Goal: Task Accomplishment & Management: Manage account settings

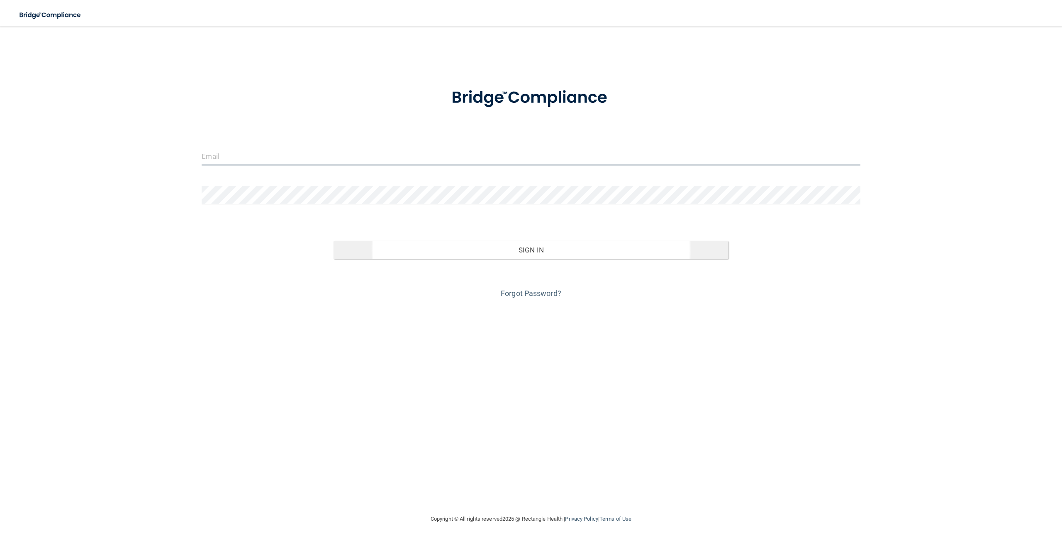
type input "[EMAIL_ADDRESS][DOMAIN_NAME]"
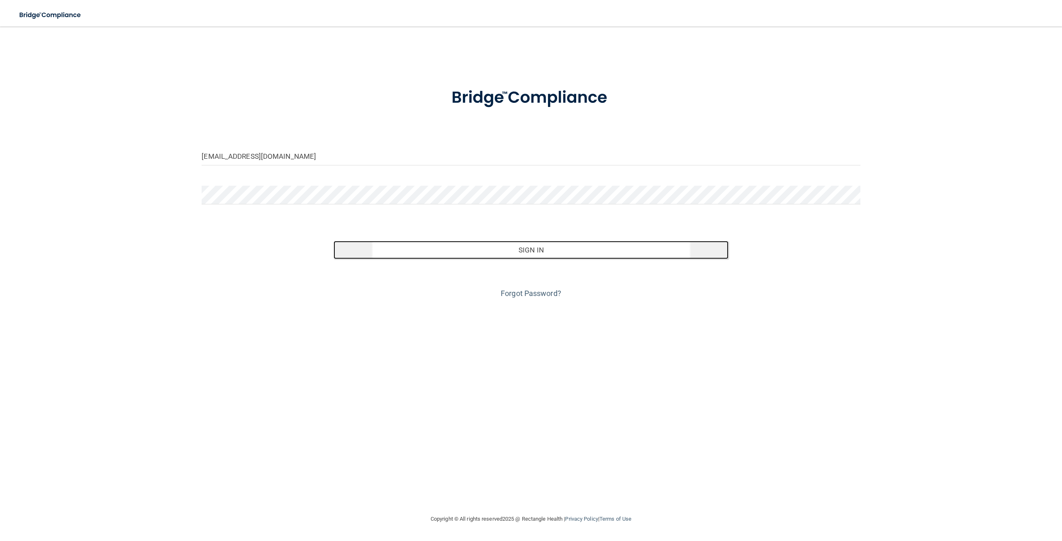
click at [536, 247] on button "Sign In" at bounding box center [530, 250] width 395 height 18
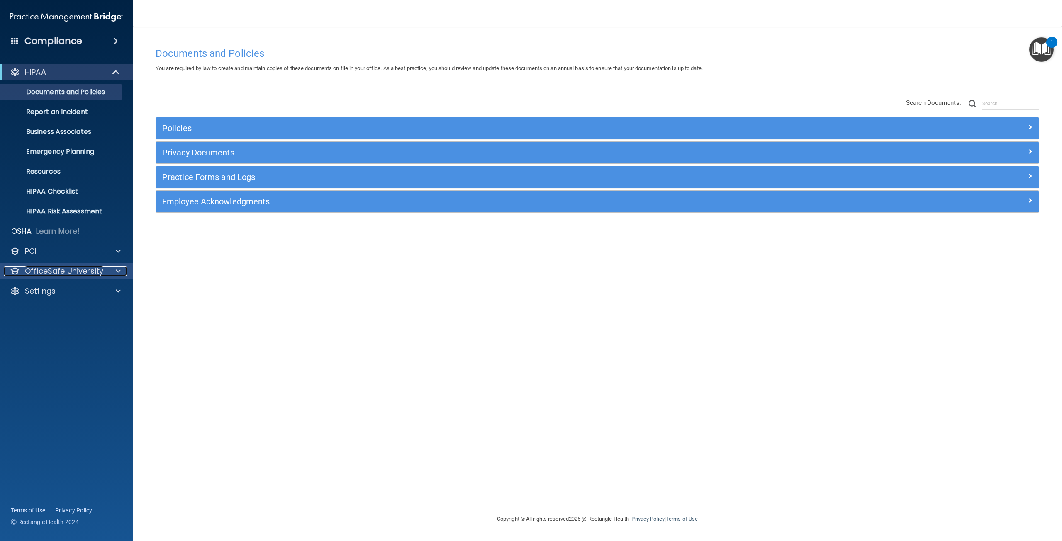
click at [61, 275] on p "OfficeSafe University" at bounding box center [64, 271] width 78 height 10
click at [99, 287] on div "HIPAA Training" at bounding box center [61, 291] width 113 height 8
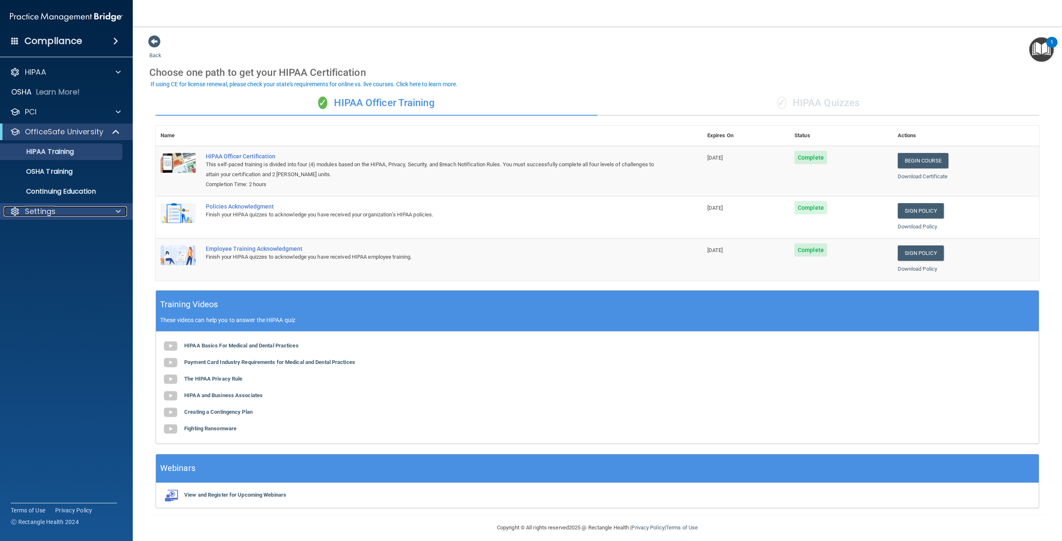
click at [78, 208] on div "Settings" at bounding box center [55, 212] width 103 height 10
click at [56, 248] on p "My Users" at bounding box center [61, 251] width 113 height 8
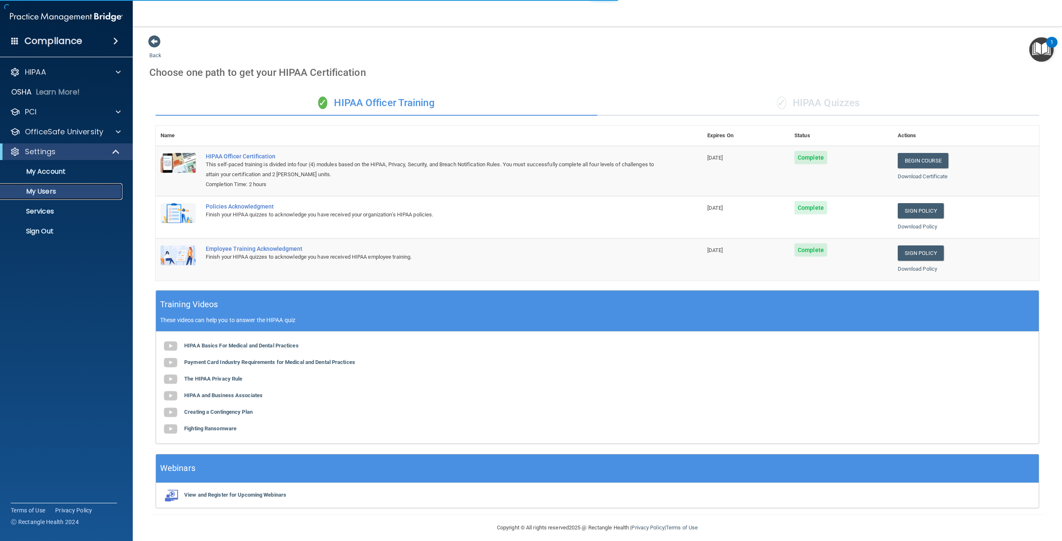
select select "20"
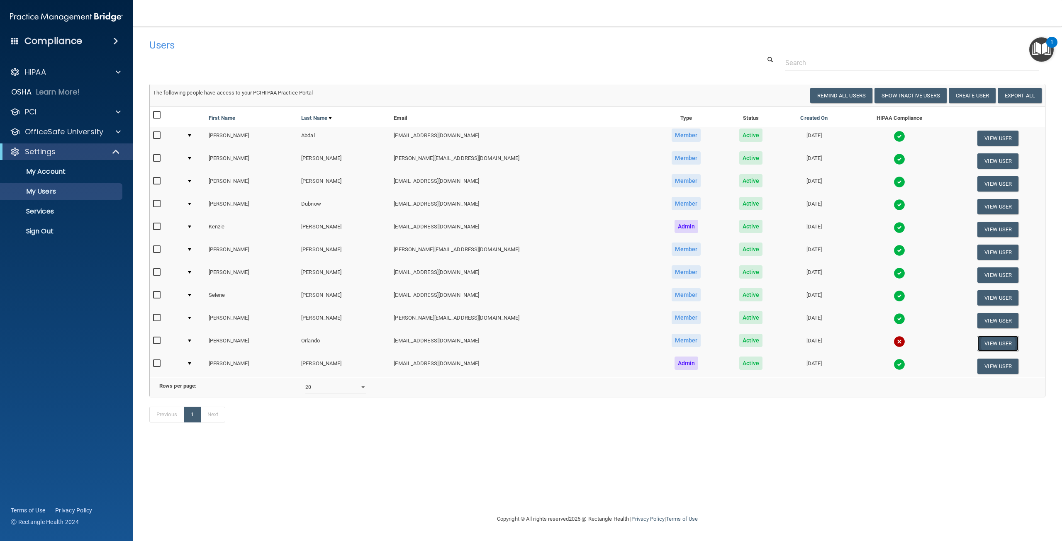
click at [999, 345] on button "View User" at bounding box center [997, 343] width 41 height 15
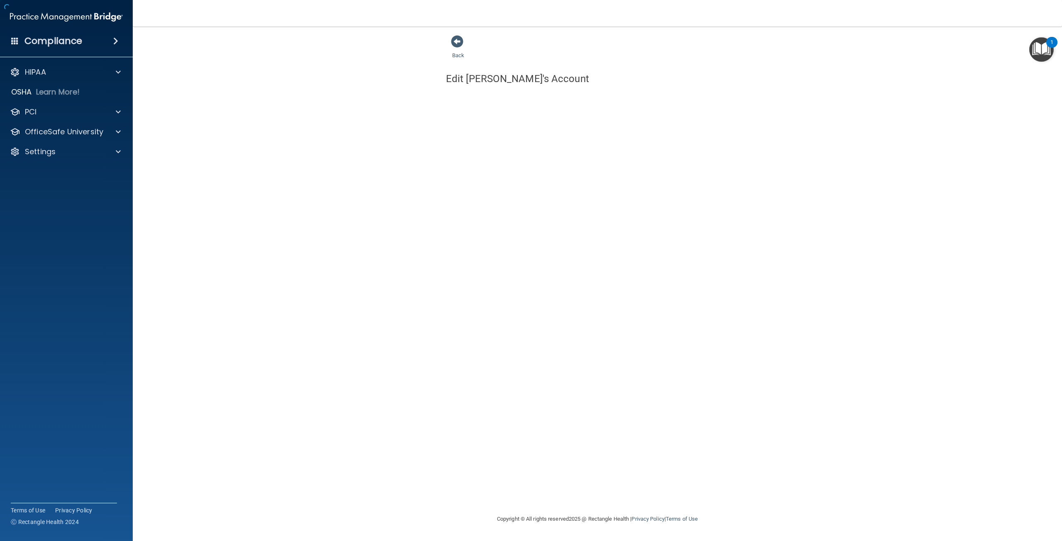
select select "practice_member"
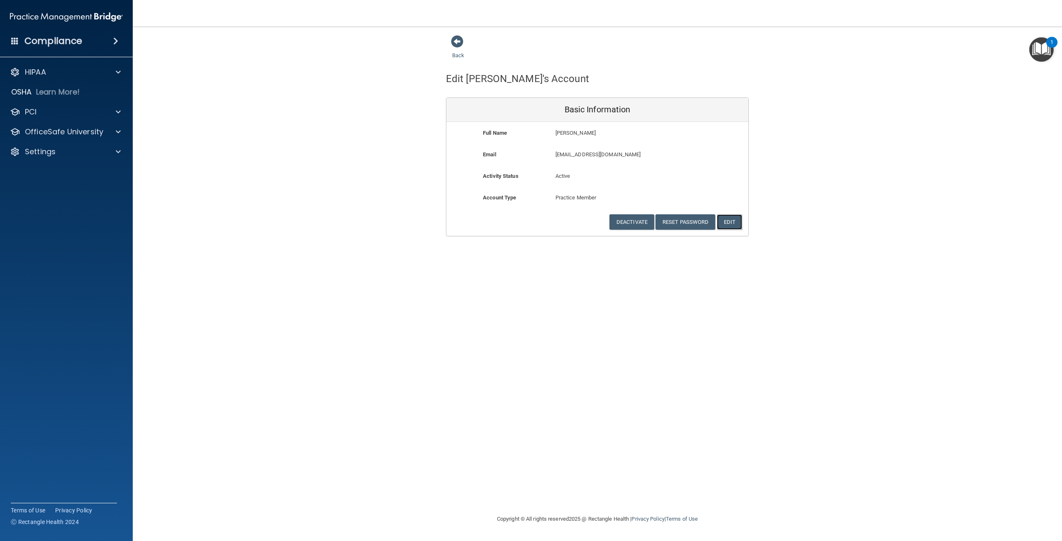
click at [737, 226] on button "Edit" at bounding box center [729, 221] width 25 height 15
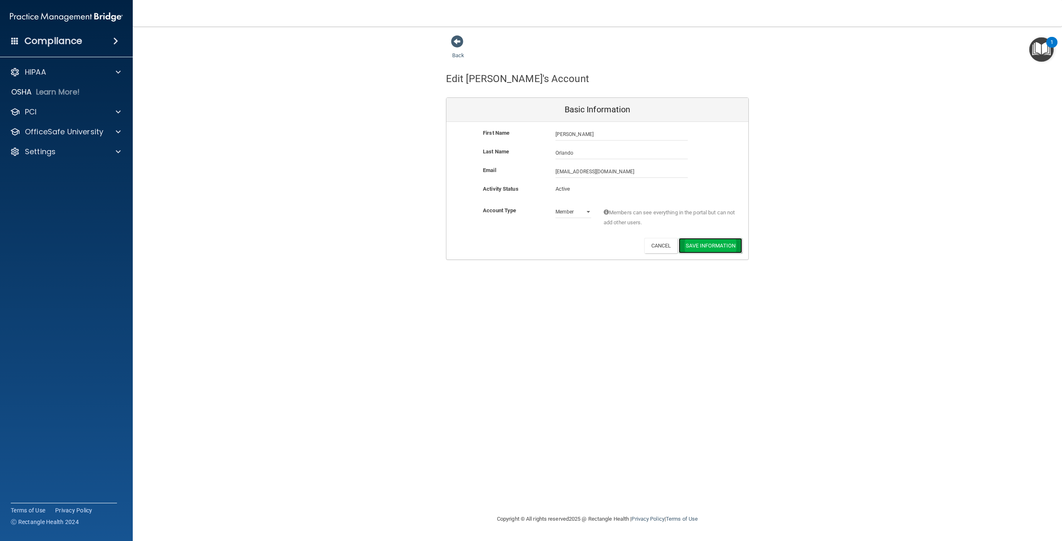
click at [723, 241] on button "Save Information" at bounding box center [709, 245] width 63 height 15
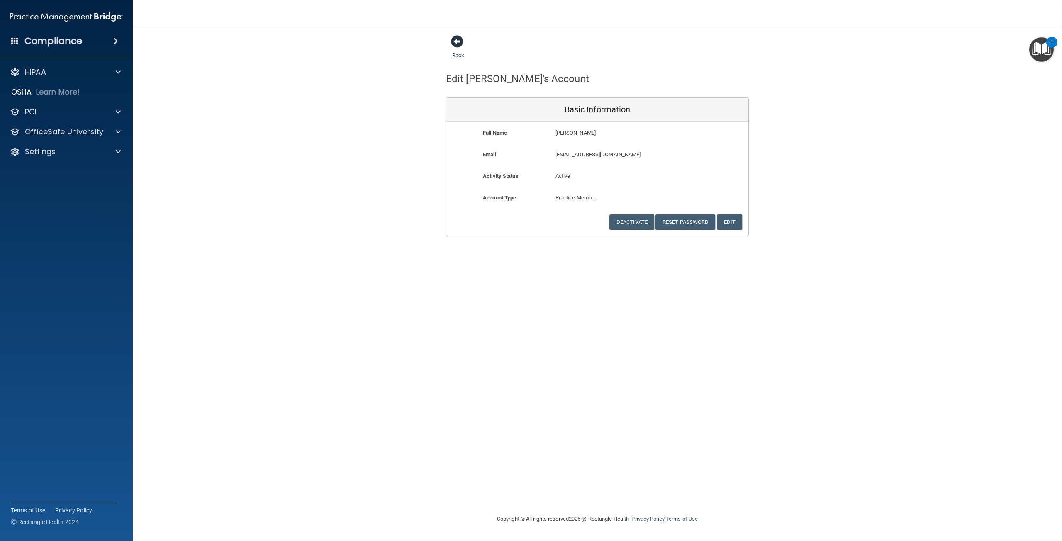
click at [458, 41] on span at bounding box center [457, 41] width 12 height 12
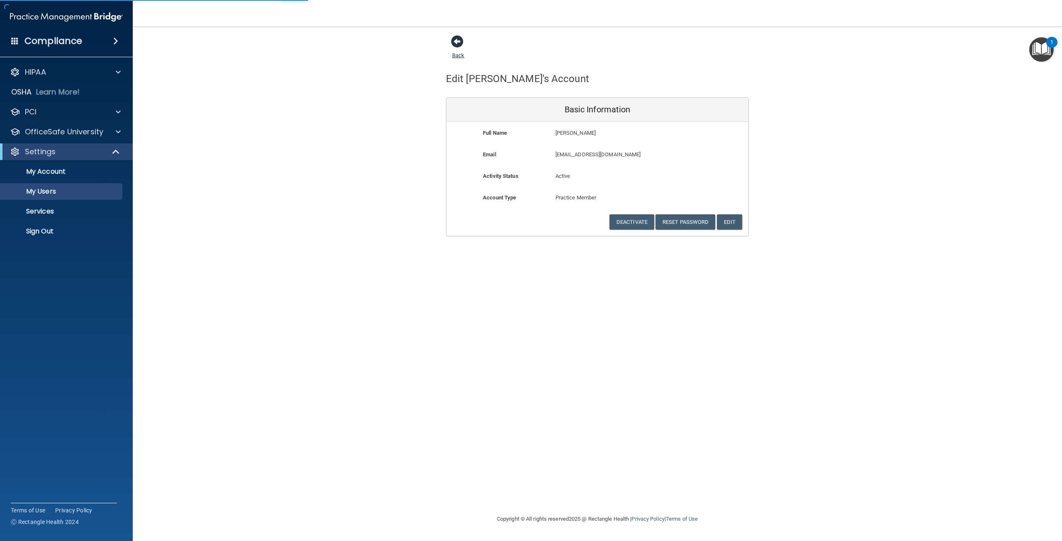
select select "20"
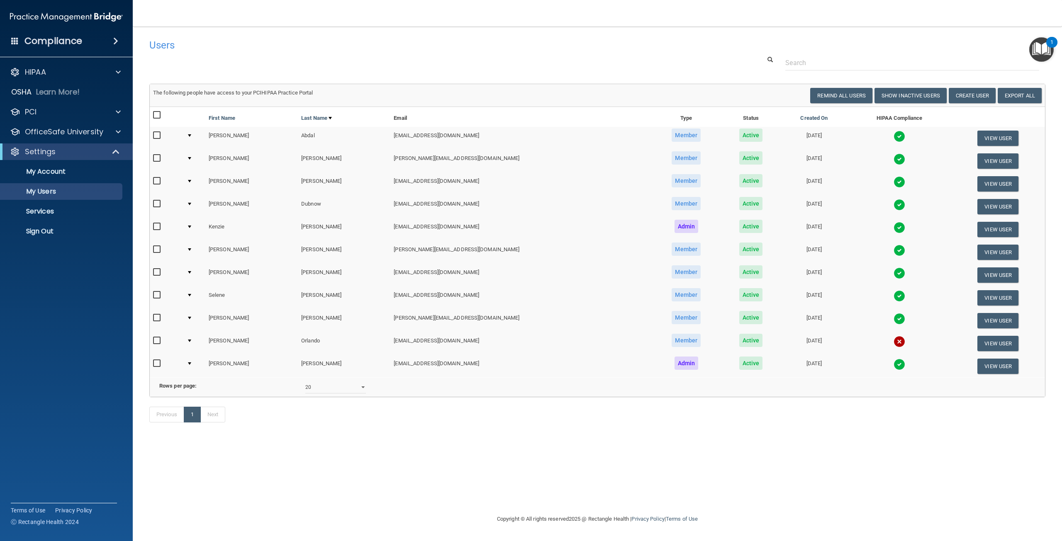
click at [155, 339] on input "checkbox" at bounding box center [158, 341] width 10 height 7
checkbox input "true"
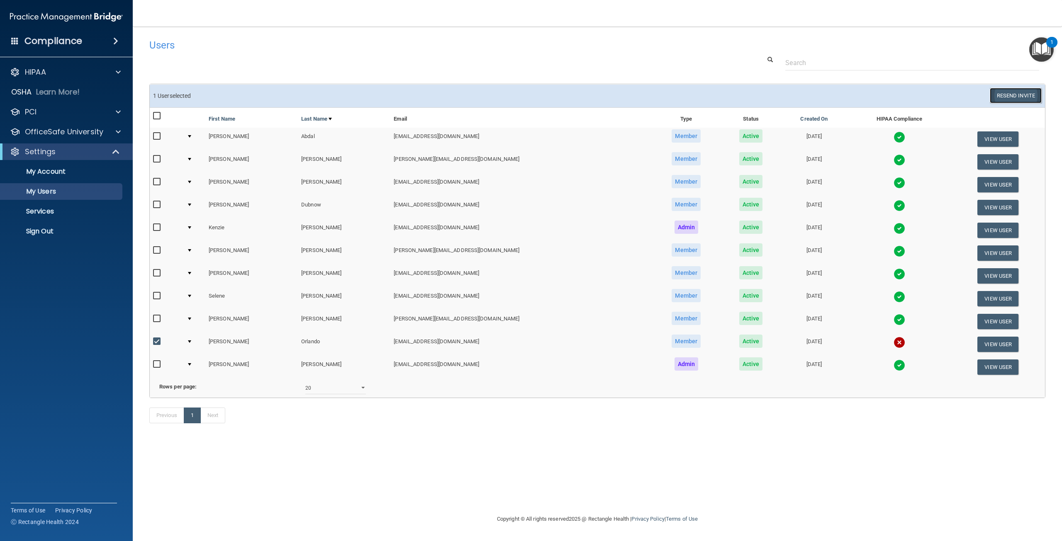
click at [1010, 94] on button "Resend Invite" at bounding box center [1015, 95] width 52 height 15
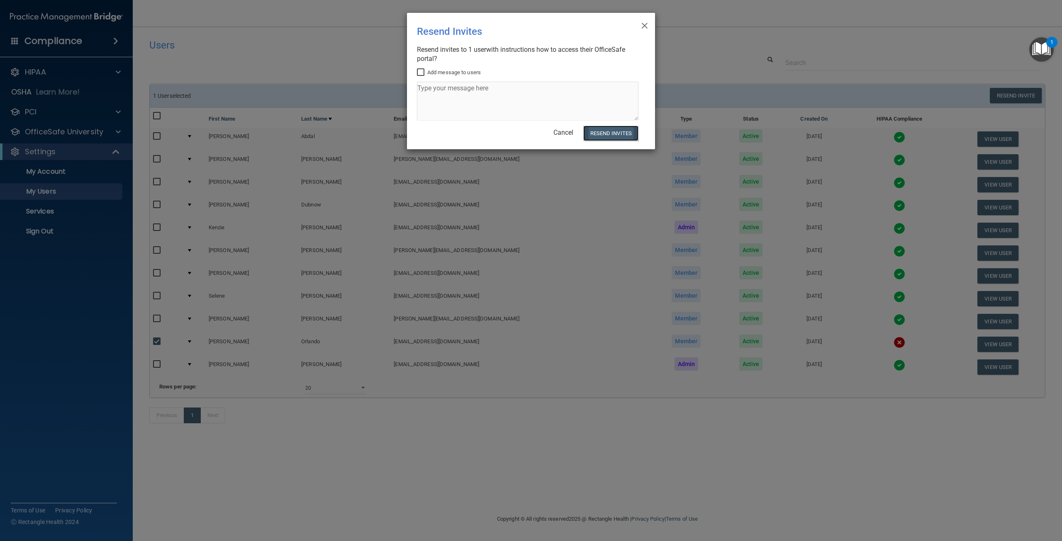
click at [606, 133] on button "Resend Invites" at bounding box center [610, 133] width 55 height 15
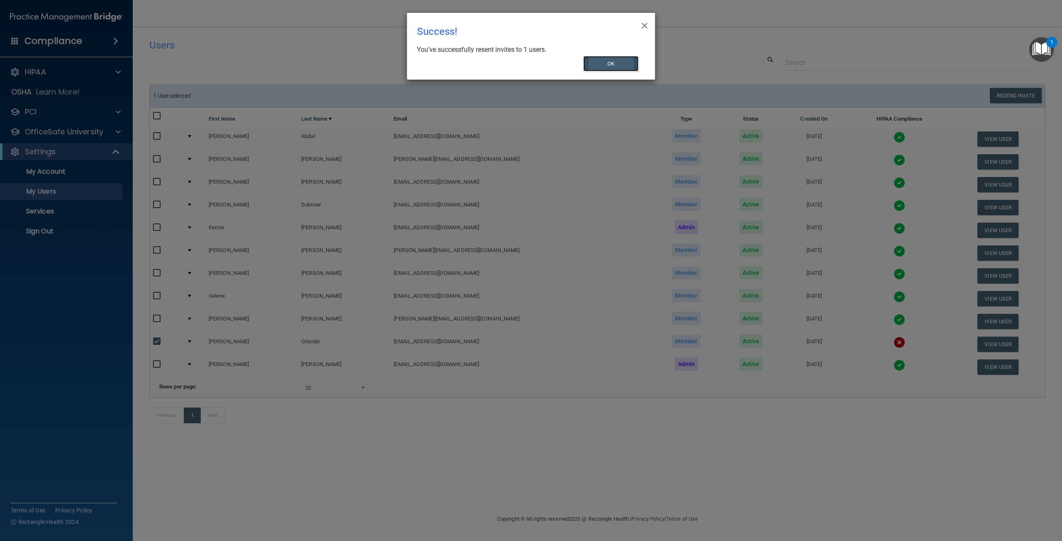
click at [600, 61] on button "OK" at bounding box center [611, 63] width 56 height 15
